Goal: Task Accomplishment & Management: Manage account settings

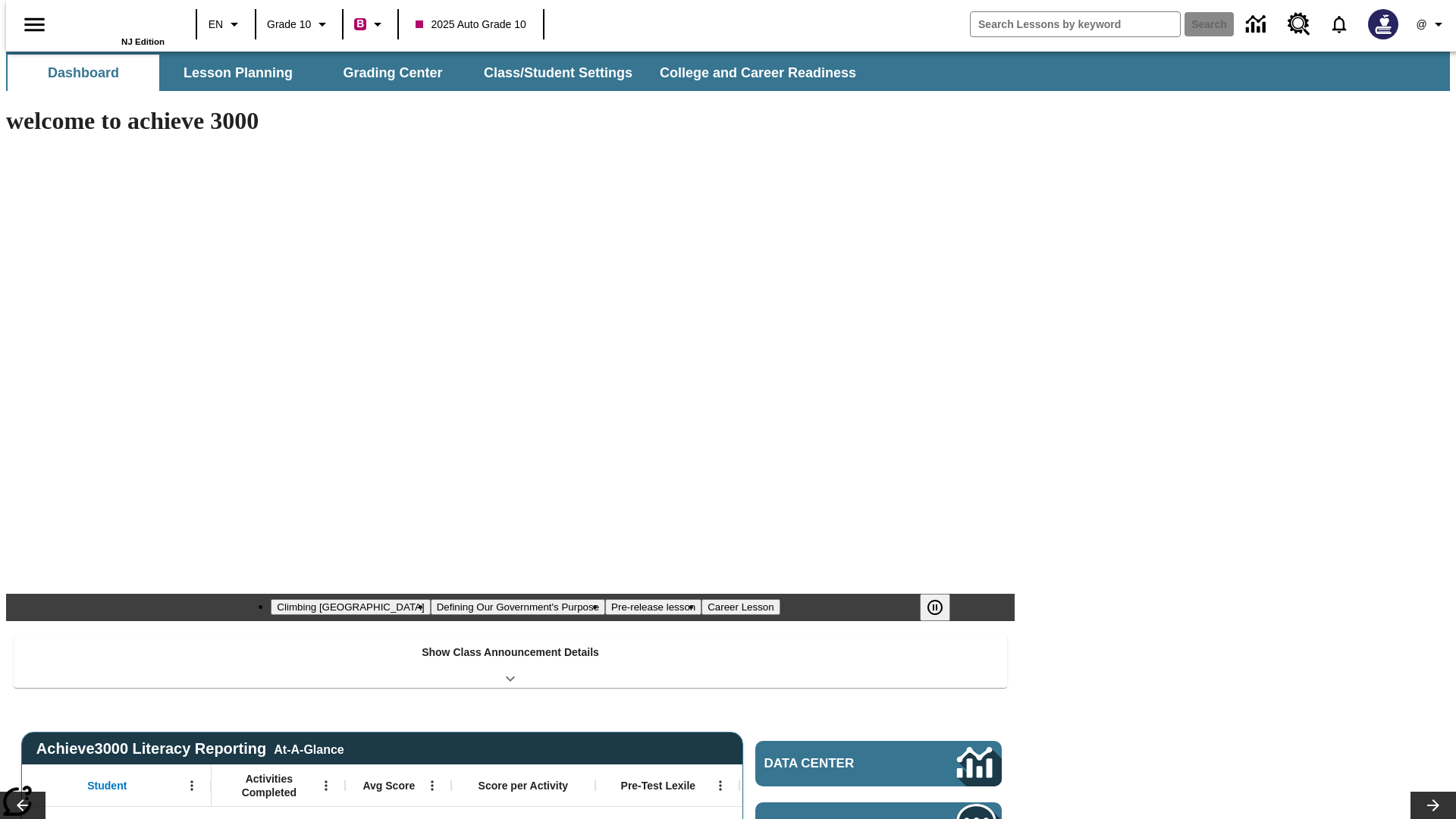
type input "-1"
click at [551, 73] on button "Class/Student Settings" at bounding box center [559, 73] width 175 height 36
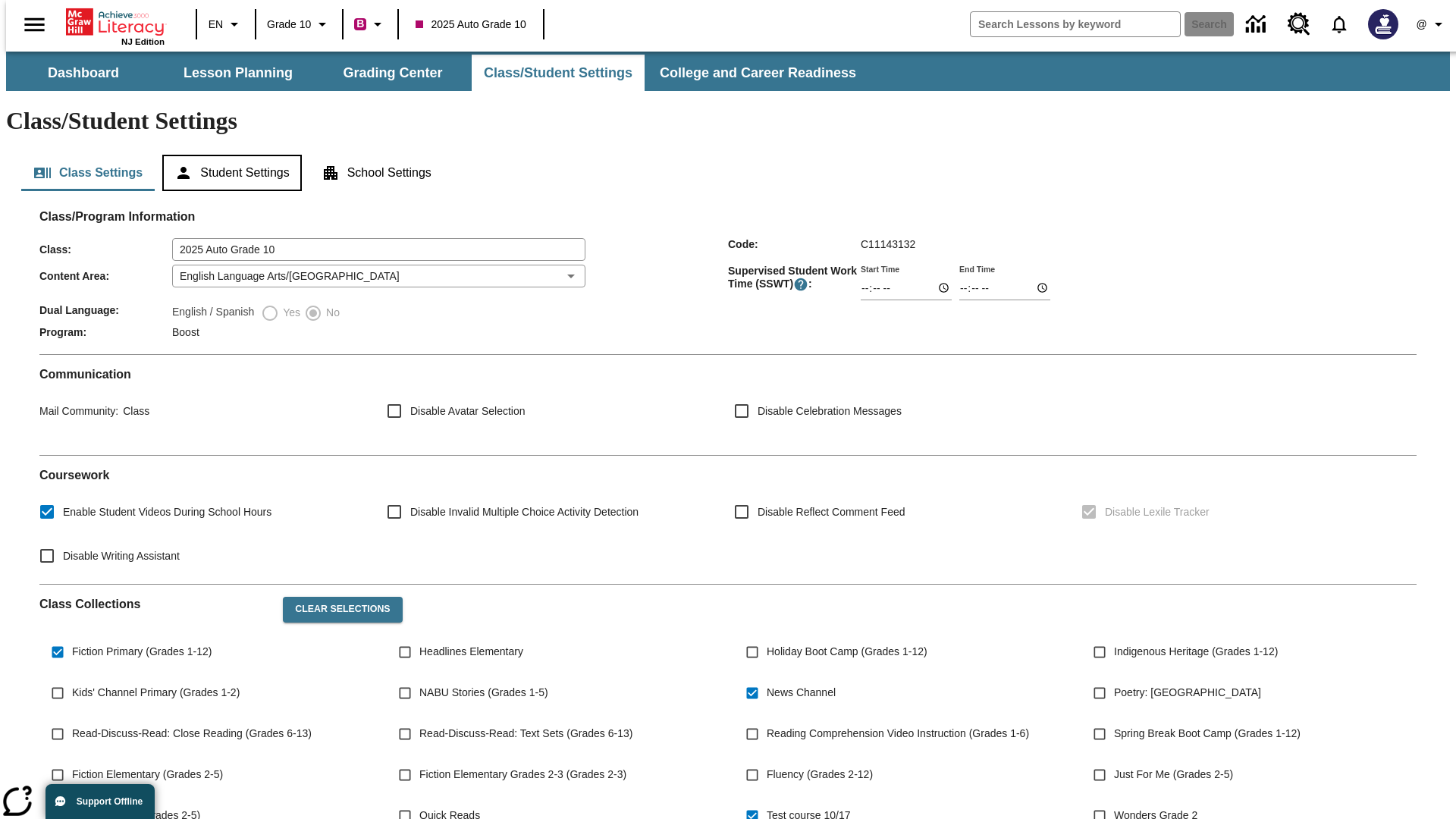
click at [228, 155] on button "Student Settings" at bounding box center [232, 173] width 139 height 36
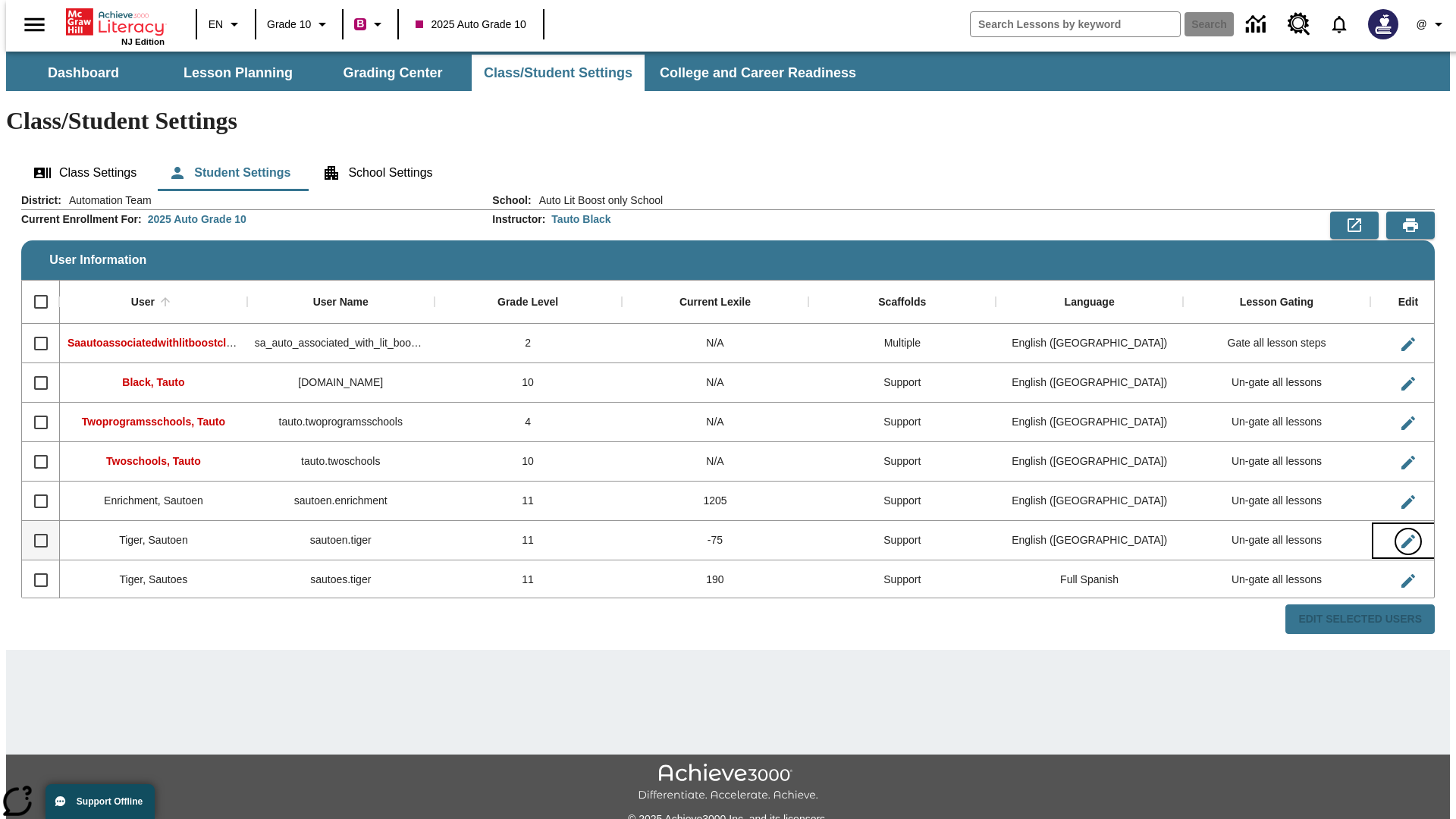
click at [1402, 535] on icon "Edit User" at bounding box center [1408, 542] width 14 height 14
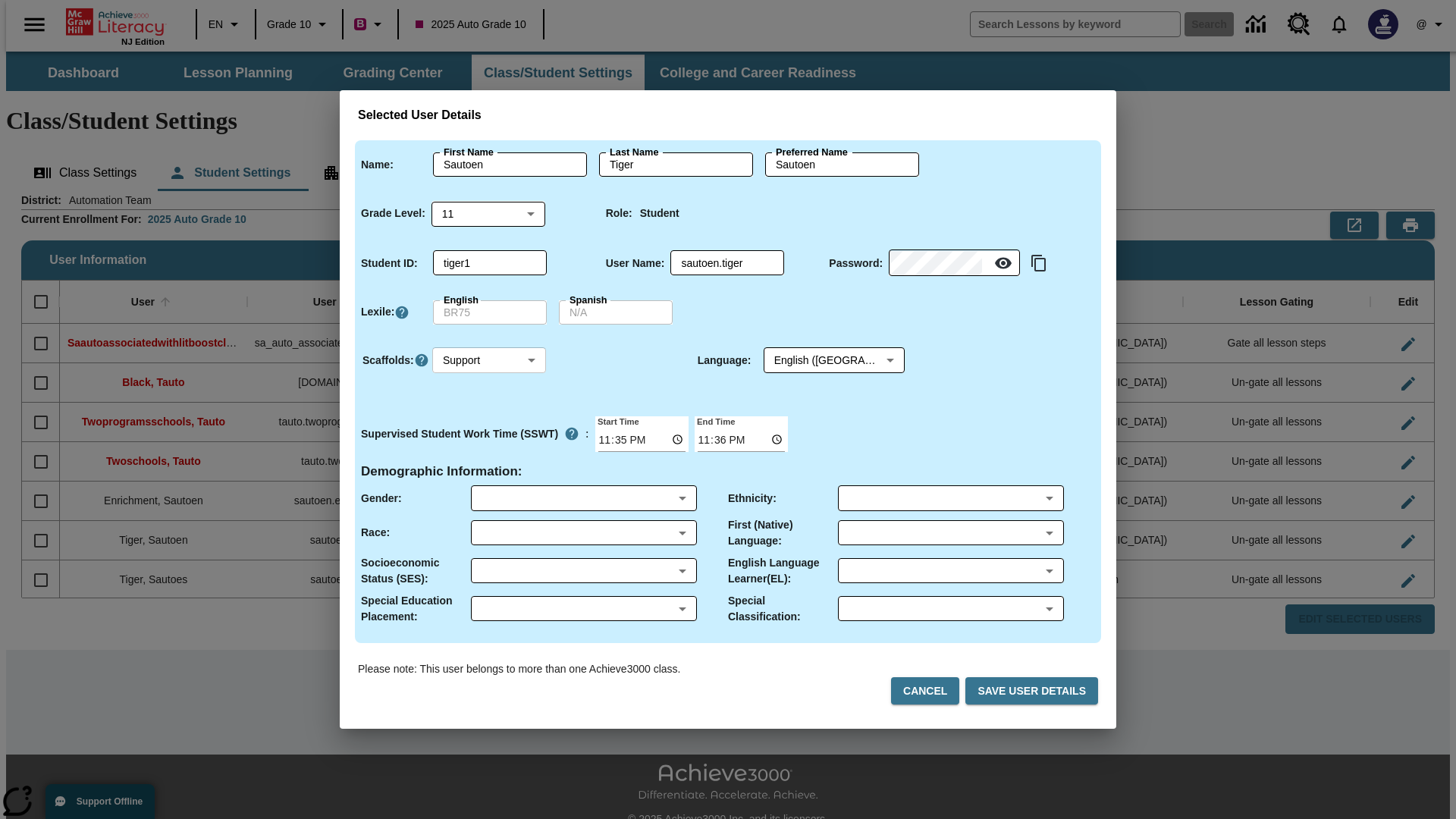
click at [489, 360] on body "Skip to main content NJ Edition EN Grade 10 B 2025 Auto Grade 10 Search 0 @ Das…" at bounding box center [727, 452] width 1444 height 801
click at [489, 417] on li "Support" at bounding box center [489, 417] width 114 height 25
click at [820, 360] on body "Skip to main content NJ Edition EN Grade 10 B 2025 Auto Grade 10 Search 0 @ Das…" at bounding box center [727, 452] width 1444 height 801
click at [489, 360] on body "Skip to main content NJ Edition EN Grade 10 B 2025 Auto Grade 10 Search 0 @ Das…" at bounding box center [727, 452] width 1444 height 801
click at [489, 441] on li "Enrichment" at bounding box center [489, 442] width 114 height 25
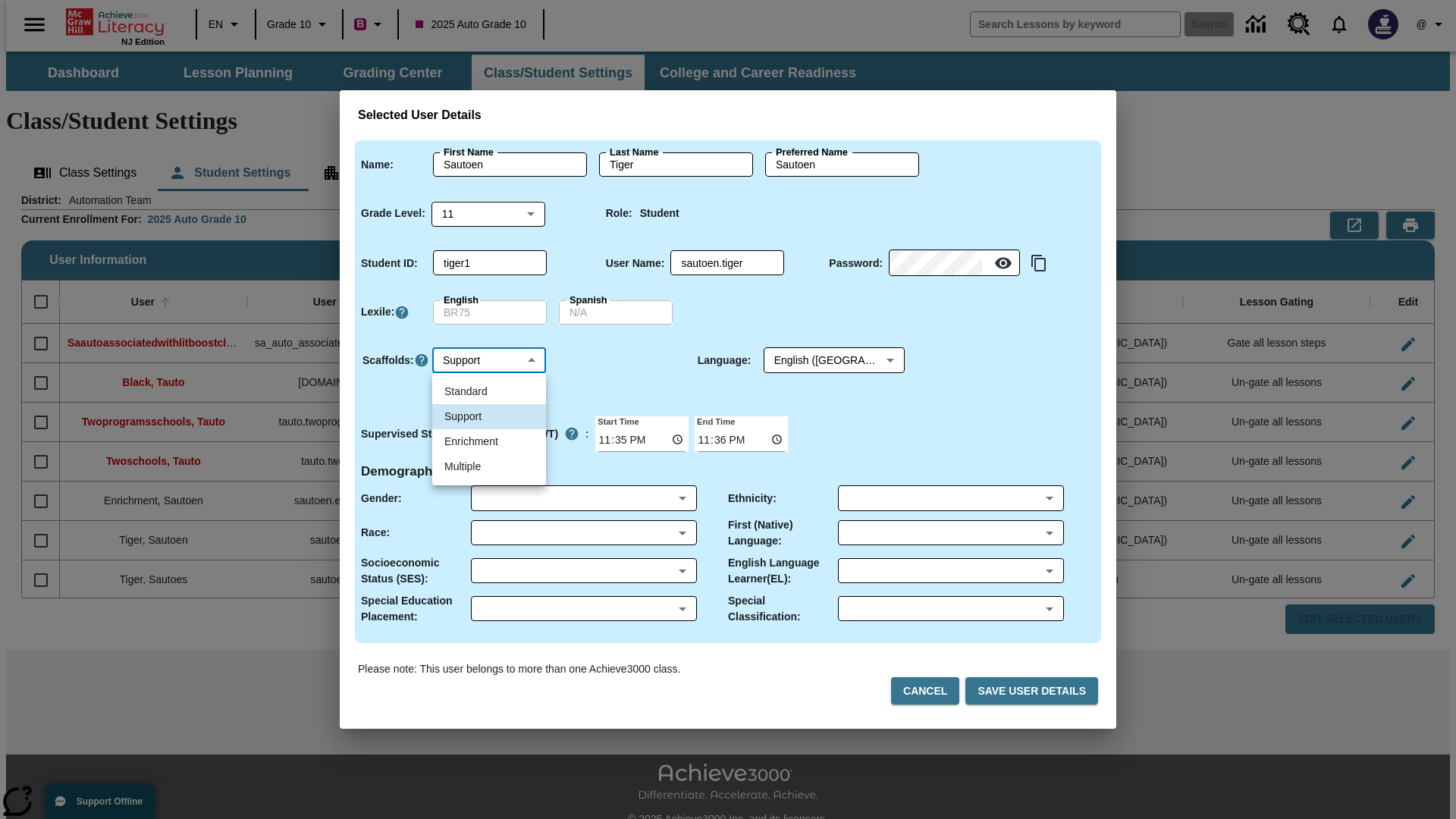
type input "3"
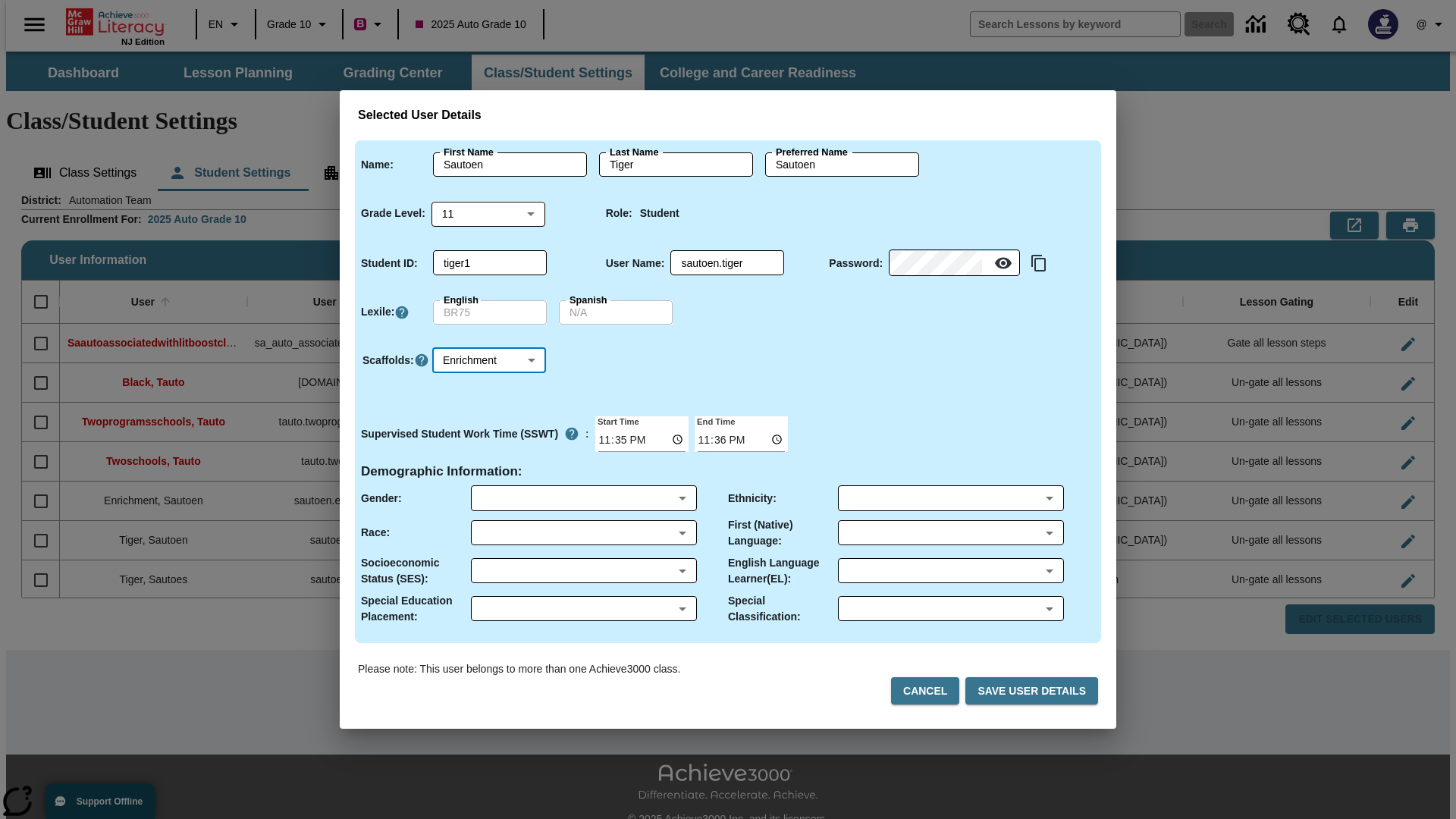
click at [489, 360] on body "Skip to main content NJ Edition EN Grade 10 B 2025 Auto Grade 10 Search 0 @ Das…" at bounding box center [727, 452] width 1444 height 801
